Goal: Task Accomplishment & Management: Manage account settings

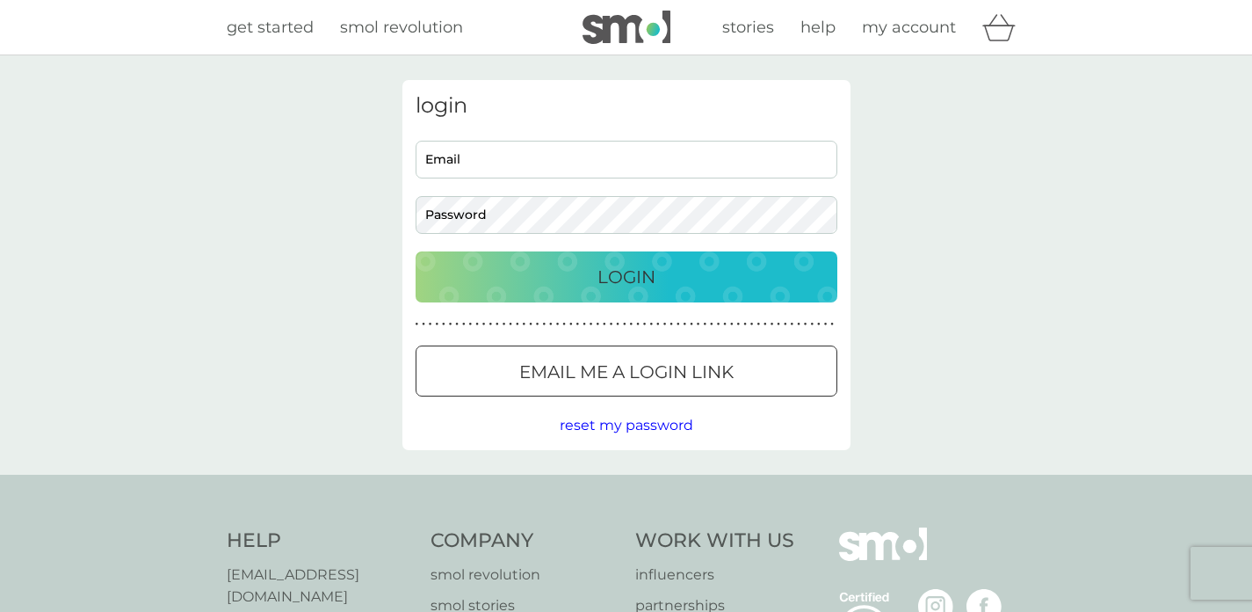
click at [606, 167] on input "Email" at bounding box center [627, 160] width 422 height 38
click at [593, 424] on span "reset my password" at bounding box center [627, 425] width 134 height 17
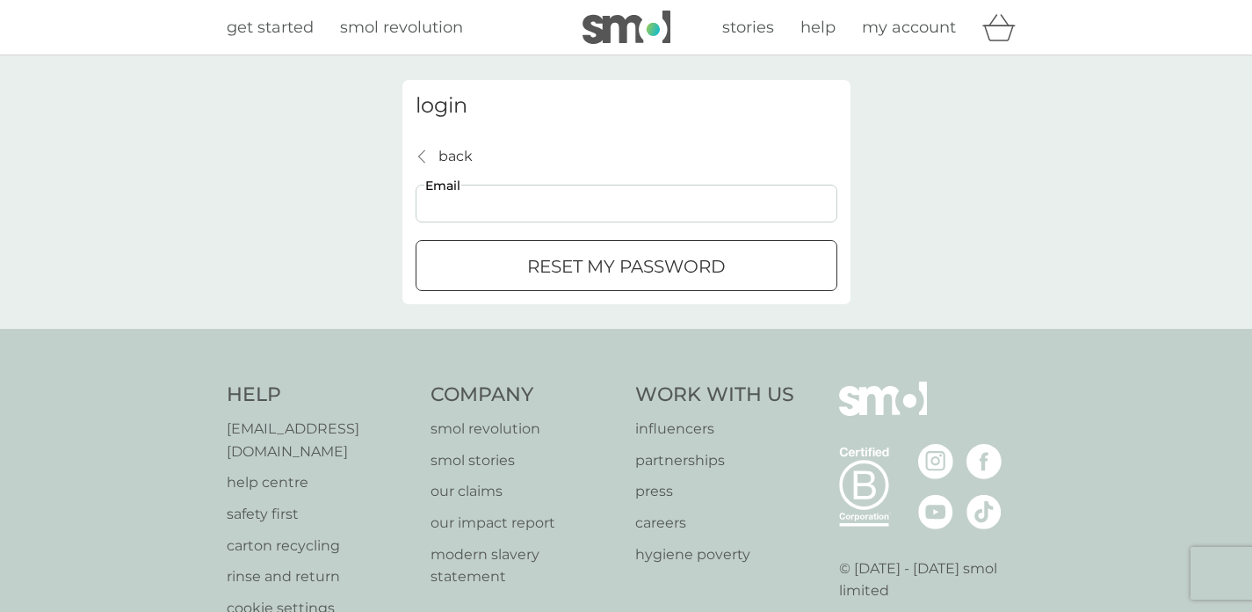
click at [520, 206] on input "Email" at bounding box center [627, 204] width 422 height 38
type input "[EMAIL_ADDRESS][DOMAIN_NAME]"
click button "reset my password" at bounding box center [627, 265] width 422 height 51
